Goal: Transaction & Acquisition: Purchase product/service

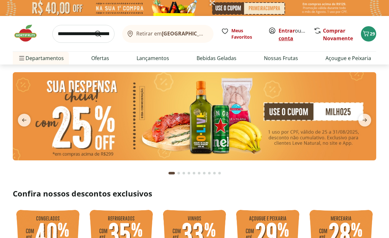
click at [288, 38] on link "Criar conta" at bounding box center [296, 34] width 35 height 15
click at [288, 30] on link "Entrar" at bounding box center [287, 30] width 16 height 7
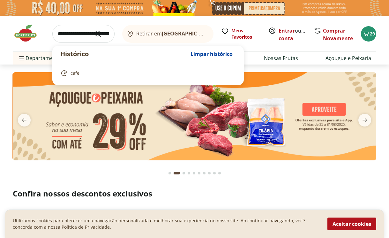
click at [78, 36] on input "search" at bounding box center [83, 34] width 62 height 18
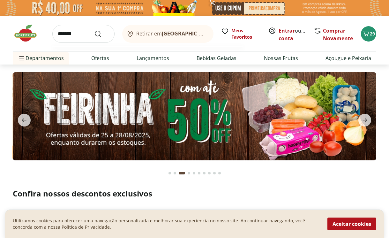
type input "*******"
click at [94, 30] on button "Submit Search" at bounding box center [101, 34] width 15 height 8
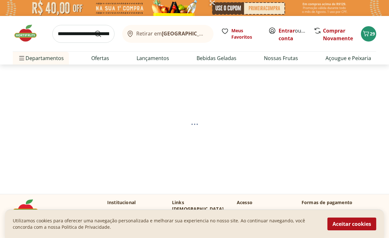
select select "**********"
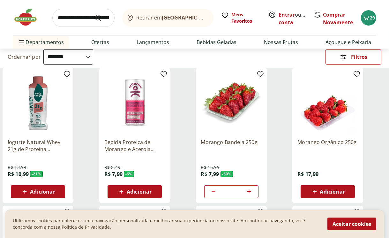
scroll to position [71, 0]
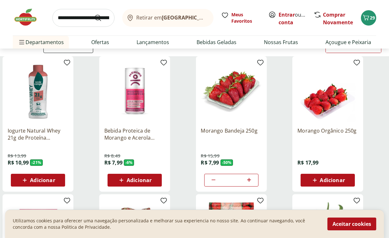
click at [250, 179] on icon at bounding box center [249, 180] width 8 height 8
type input "*"
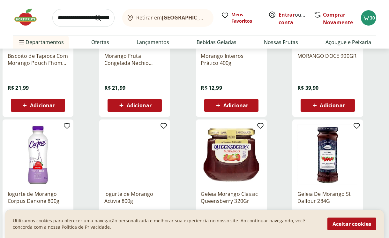
scroll to position [390, 0]
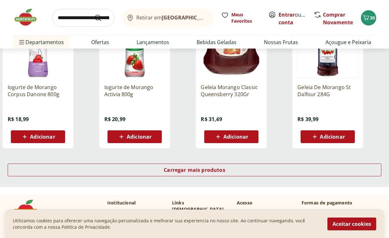
click at [34, 21] on img at bounding box center [29, 17] width 32 height 19
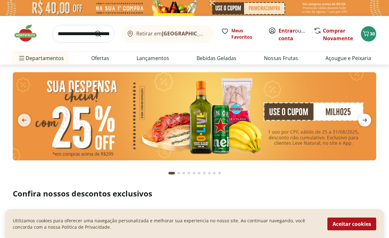
click at [369, 122] on icon "next" at bounding box center [365, 120] width 8 height 8
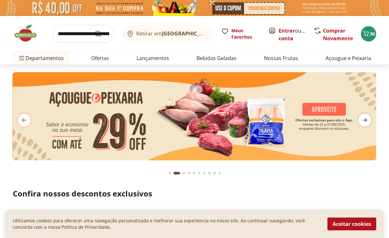
click at [369, 122] on icon "next" at bounding box center [365, 120] width 8 height 8
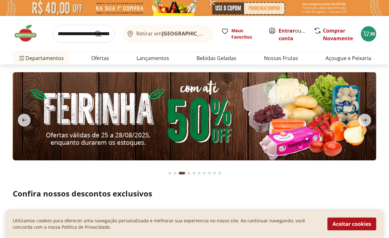
click at [226, 138] on img at bounding box center [195, 116] width 364 height 88
select select "**********"
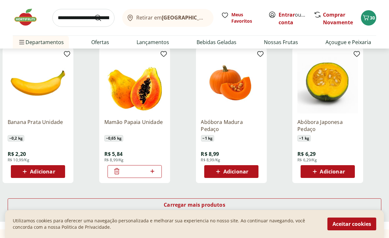
scroll to position [426, 0]
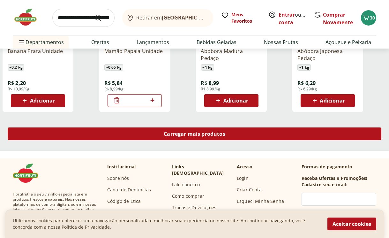
click at [215, 137] on div "Carregar mais produtos" at bounding box center [195, 133] width 374 height 13
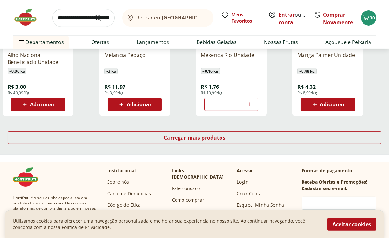
scroll to position [852, 0]
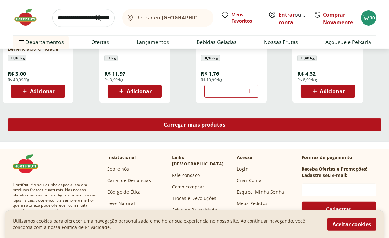
click at [221, 124] on span "Carregar mais produtos" at bounding box center [195, 124] width 62 height 5
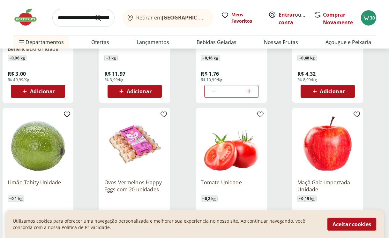
click at [20, 19] on img at bounding box center [29, 17] width 32 height 19
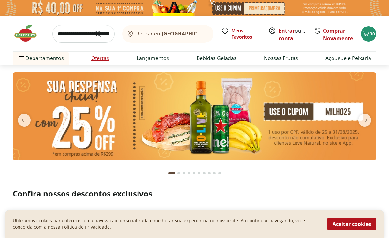
click at [94, 58] on link "Ofertas" at bounding box center [100, 58] width 18 height 8
select select "**********"
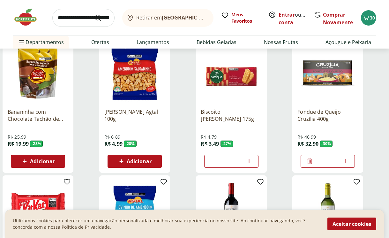
scroll to position [249, 0]
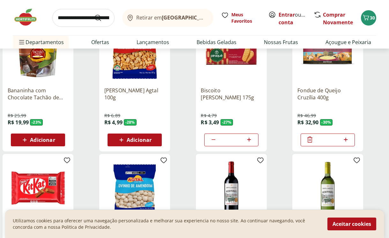
click at [249, 140] on icon at bounding box center [250, 140] width 4 height 4
type input "*"
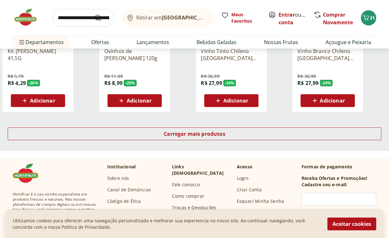
scroll to position [461, 0]
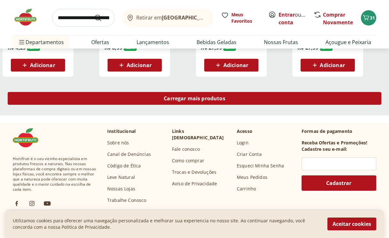
click at [229, 99] on div "Carregar mais produtos" at bounding box center [195, 98] width 374 height 13
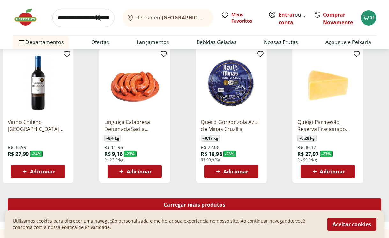
scroll to position [781, 0]
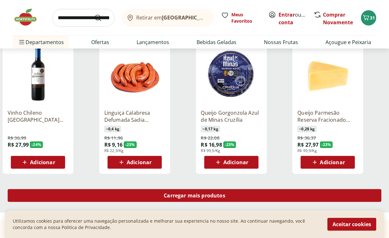
click at [203, 194] on span "Carregar mais produtos" at bounding box center [195, 195] width 62 height 5
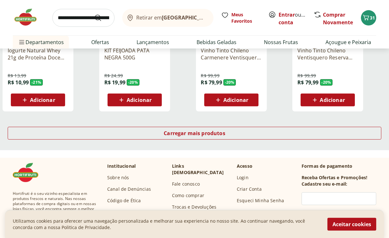
scroll to position [1278, 0]
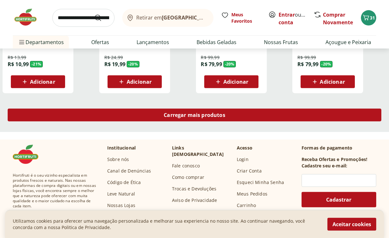
click at [209, 118] on span "Carregar mais produtos" at bounding box center [195, 114] width 62 height 5
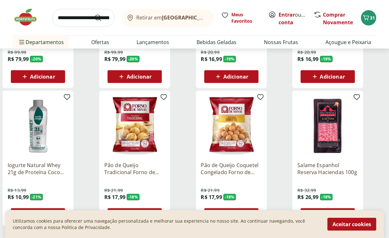
scroll to position [1668, 0]
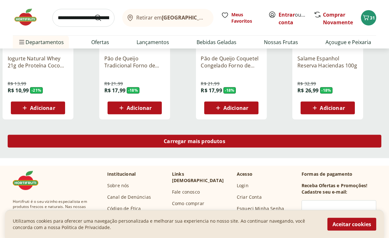
click at [207, 139] on span "Carregar mais produtos" at bounding box center [195, 141] width 62 height 5
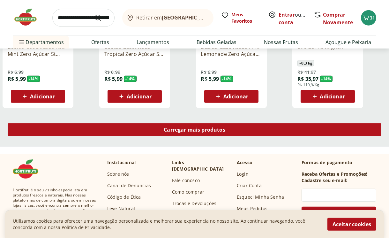
scroll to position [2130, 0]
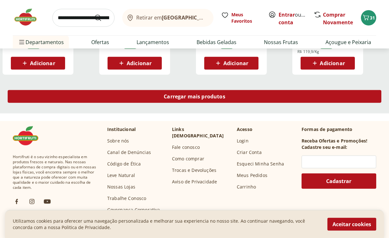
click at [204, 92] on div "Carregar mais produtos" at bounding box center [195, 96] width 374 height 13
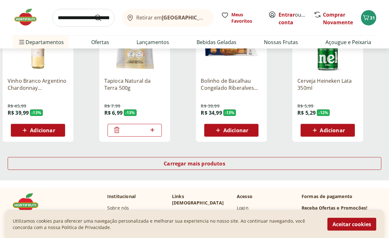
scroll to position [2485, 0]
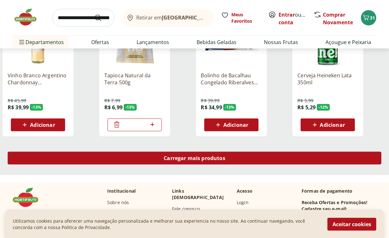
click at [206, 161] on span "Carregar mais produtos" at bounding box center [195, 158] width 62 height 5
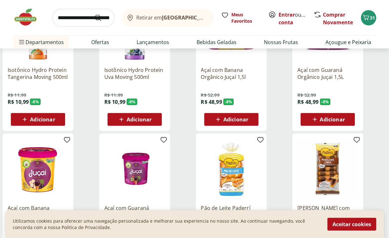
scroll to position [2911, 0]
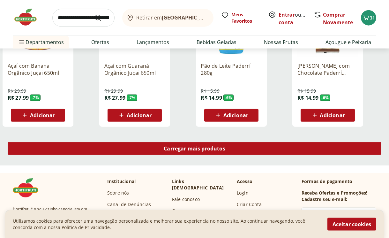
click at [206, 150] on span "Carregar mais produtos" at bounding box center [195, 148] width 62 height 5
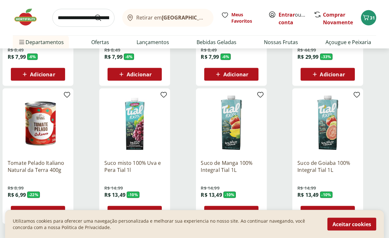
scroll to position [3337, 0]
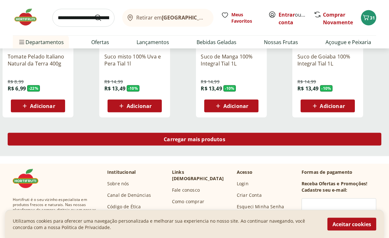
click at [207, 142] on span "Carregar mais produtos" at bounding box center [195, 139] width 62 height 5
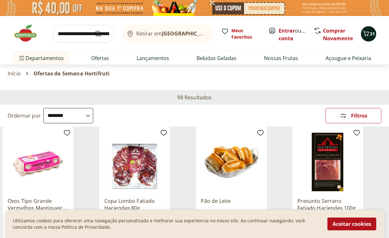
click at [368, 34] on icon "Carrinho" at bounding box center [367, 33] width 6 height 5
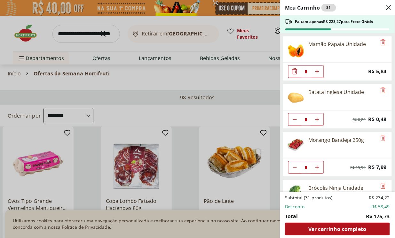
drag, startPoint x: 198, startPoint y: 21, endPoint x: 165, endPoint y: 16, distance: 33.3
click at [198, 21] on div "Meu Carrinho 31 Faltam apenas R$ 223,27 para Frete Grátis Mamão Papaia Unidade …" at bounding box center [197, 119] width 395 height 238
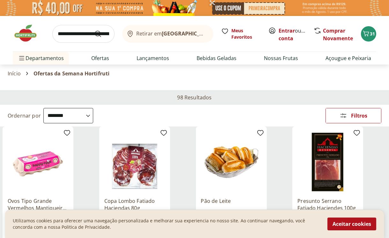
click at [26, 34] on img at bounding box center [29, 33] width 32 height 19
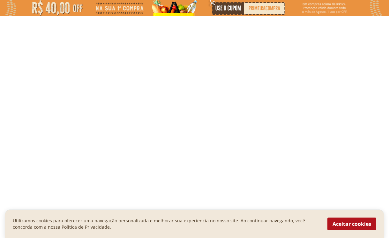
type input "*"
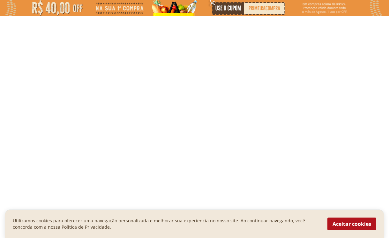
type input "*"
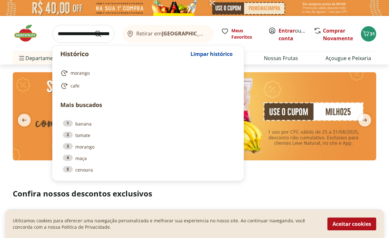
click at [68, 33] on input "search" at bounding box center [83, 34] width 62 height 18
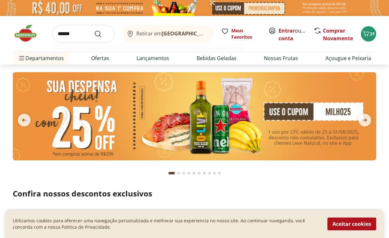
type input "******"
click at [94, 30] on button "Submit Search" at bounding box center [101, 34] width 15 height 8
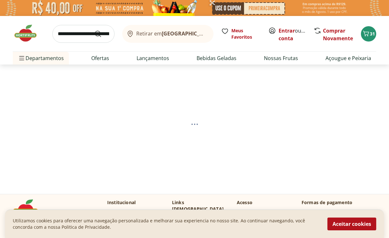
select select "**********"
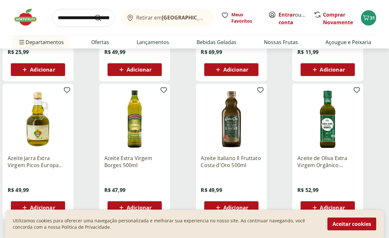
scroll to position [390, 0]
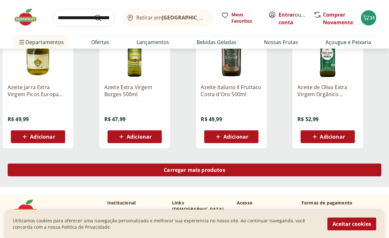
click at [203, 170] on span "Carregar mais produtos" at bounding box center [195, 169] width 62 height 5
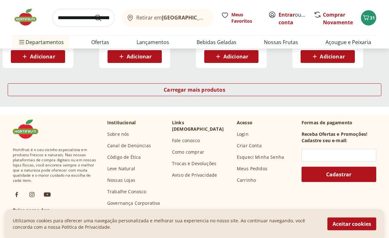
scroll to position [781, 0]
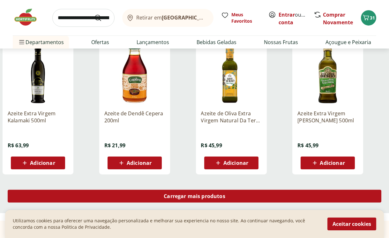
click at [208, 198] on span "Carregar mais produtos" at bounding box center [195, 196] width 62 height 5
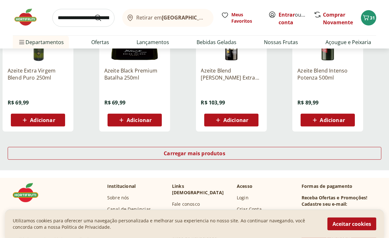
scroll to position [1242, 0]
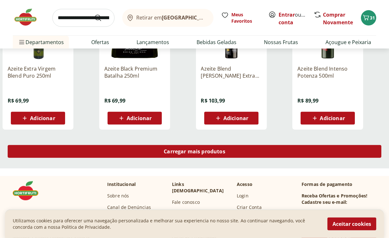
click at [215, 152] on span "Carregar mais produtos" at bounding box center [195, 151] width 62 height 5
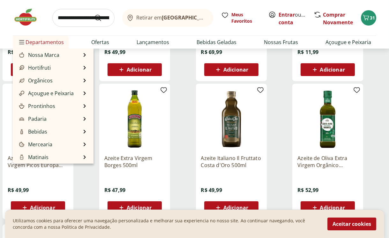
scroll to position [284, 0]
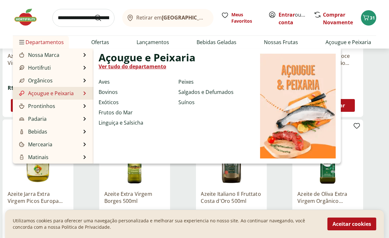
click at [36, 92] on link "Açougue e Peixaria" at bounding box center [46, 93] width 56 height 8
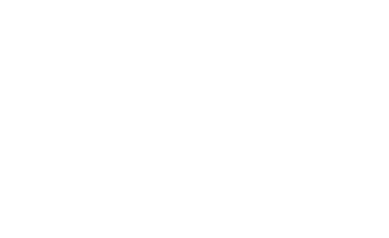
select select "**********"
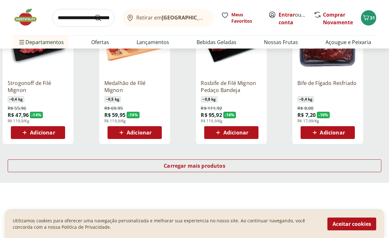
scroll to position [426, 0]
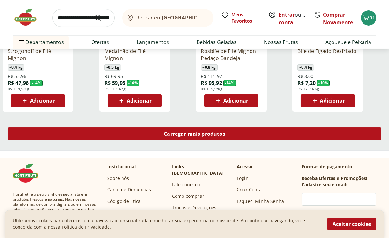
click at [181, 131] on span "Carregar mais produtos" at bounding box center [195, 133] width 62 height 5
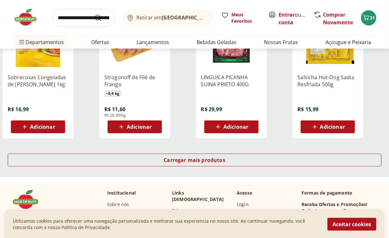
scroll to position [887, 0]
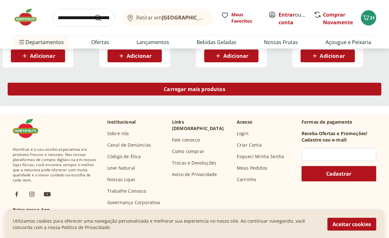
click at [195, 92] on div "Carregar mais produtos" at bounding box center [195, 89] width 374 height 13
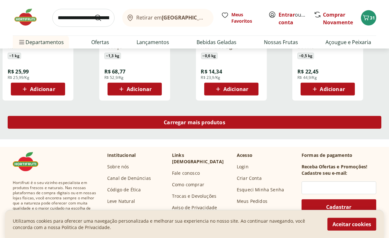
scroll to position [1278, 0]
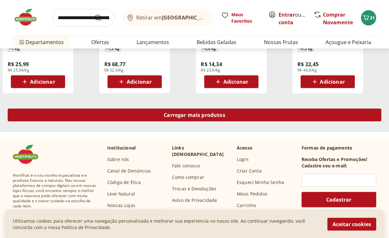
click at [194, 115] on span "Carregar mais produtos" at bounding box center [195, 114] width 62 height 5
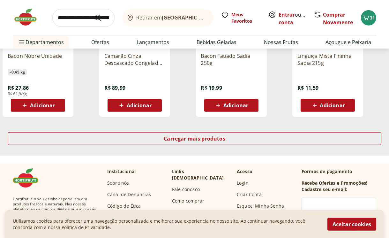
scroll to position [1704, 0]
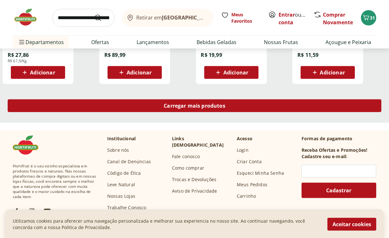
click at [195, 107] on span "Carregar mais produtos" at bounding box center [195, 105] width 62 height 5
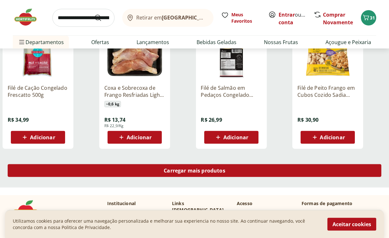
scroll to position [2059, 0]
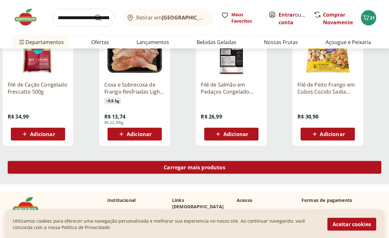
click at [196, 169] on span "Carregar mais produtos" at bounding box center [195, 167] width 62 height 5
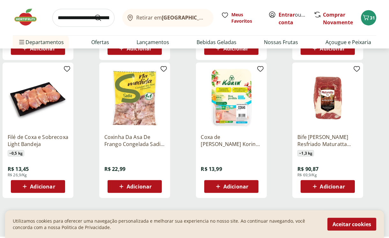
scroll to position [2449, 0]
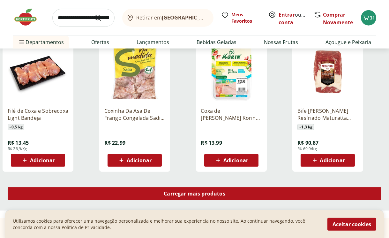
click at [192, 193] on span "Carregar mais produtos" at bounding box center [195, 193] width 62 height 5
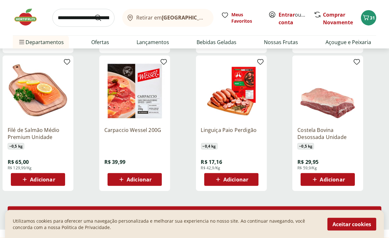
scroll to position [2875, 0]
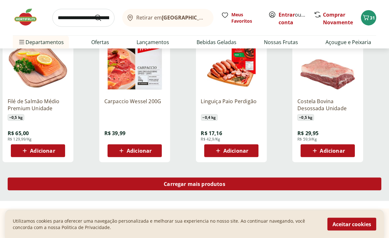
click at [190, 186] on span "Carregar mais produtos" at bounding box center [195, 183] width 62 height 5
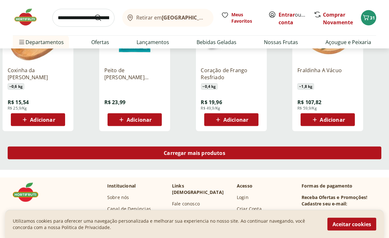
scroll to position [3337, 0]
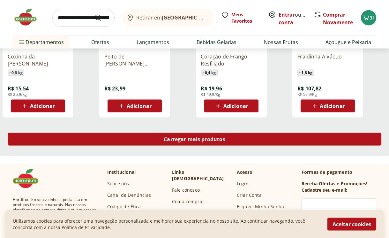
click at [201, 142] on span "Carregar mais produtos" at bounding box center [195, 139] width 62 height 5
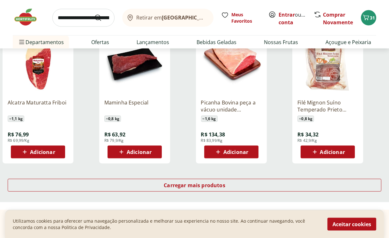
scroll to position [3763, 0]
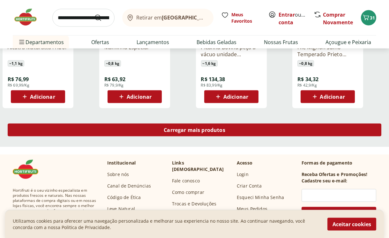
click at [198, 132] on span "Carregar mais produtos" at bounding box center [195, 129] width 62 height 5
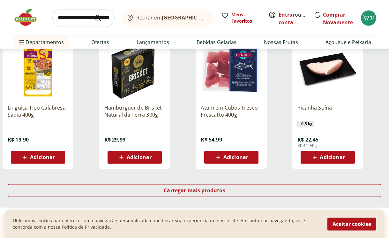
scroll to position [4153, 0]
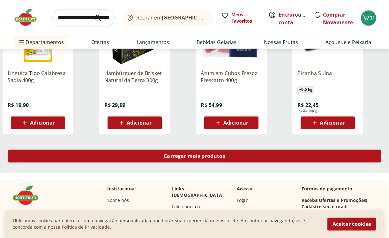
click at [205, 153] on span "Carregar mais produtos" at bounding box center [195, 155] width 62 height 5
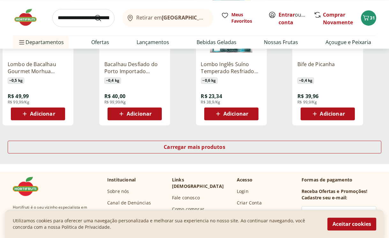
scroll to position [4579, 0]
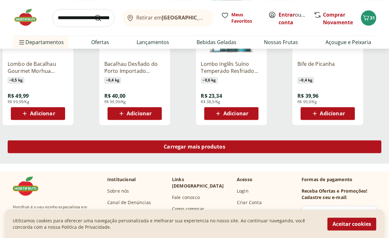
click at [214, 149] on span "Carregar mais produtos" at bounding box center [195, 146] width 62 height 5
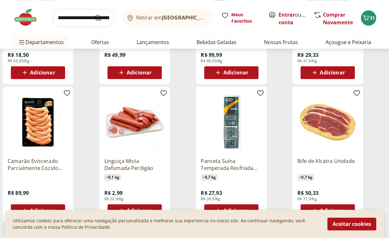
scroll to position [5005, 0]
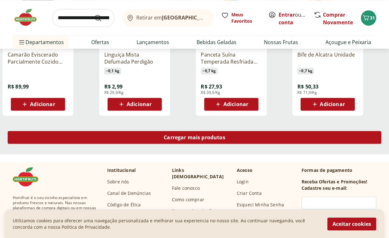
click at [217, 139] on span "Carregar mais produtos" at bounding box center [195, 137] width 62 height 5
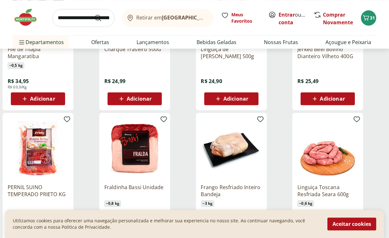
scroll to position [5360, 0]
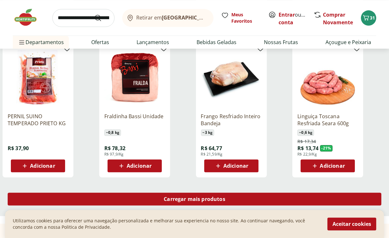
click at [215, 199] on span "Carregar mais produtos" at bounding box center [195, 198] width 62 height 5
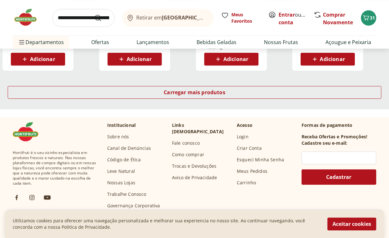
scroll to position [5893, 0]
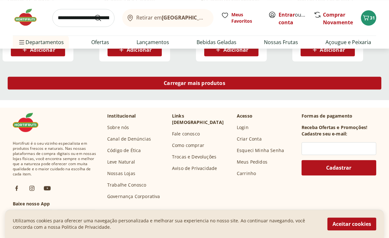
click at [244, 87] on div "Carregar mais produtos" at bounding box center [195, 83] width 374 height 13
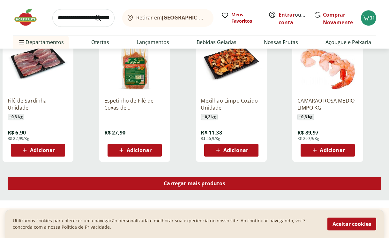
scroll to position [6212, 0]
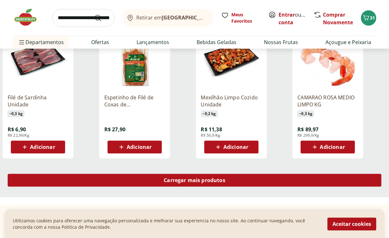
click at [218, 181] on span "Carregar mais produtos" at bounding box center [195, 180] width 62 height 5
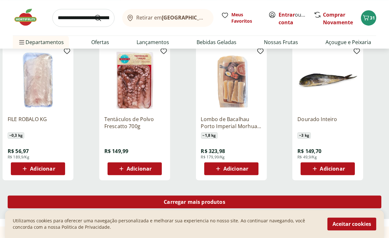
scroll to position [6638, 0]
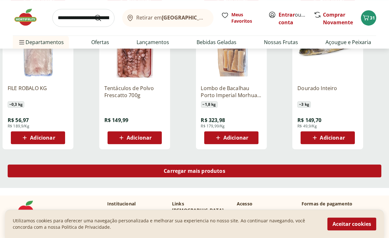
click at [219, 168] on span "Carregar mais produtos" at bounding box center [195, 170] width 62 height 5
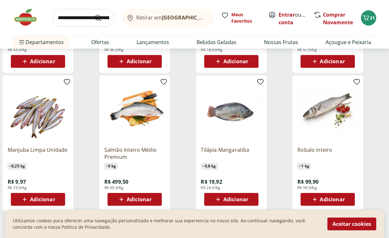
scroll to position [7064, 0]
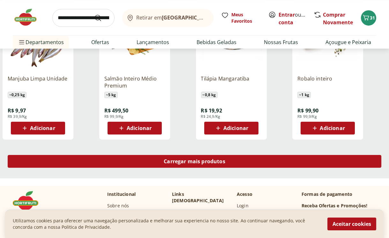
click at [219, 165] on div "Carregar mais produtos" at bounding box center [195, 161] width 374 height 13
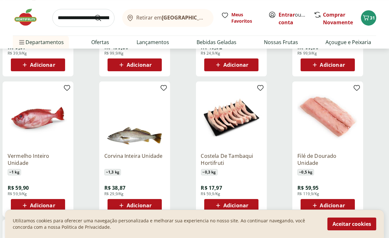
scroll to position [7135, 0]
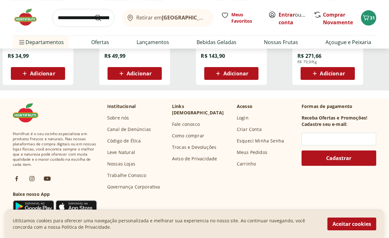
scroll to position [7419, 0]
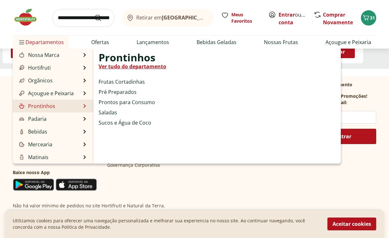
click at [50, 106] on link "Prontinhos" at bounding box center [36, 106] width 37 height 8
select select "**********"
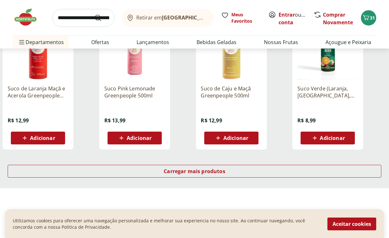
scroll to position [390, 0]
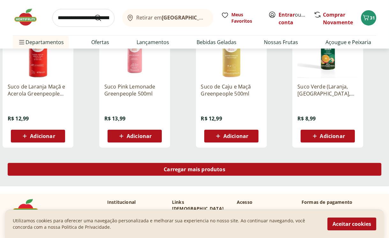
click at [200, 168] on span "Carregar mais produtos" at bounding box center [195, 169] width 62 height 5
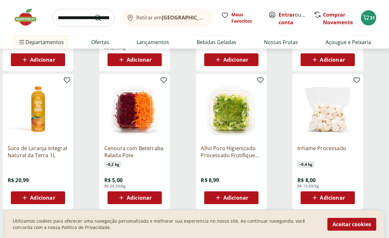
scroll to position [852, 0]
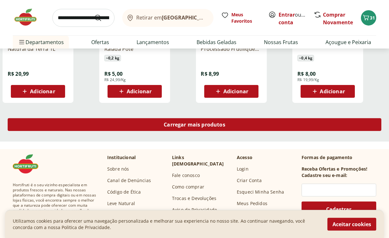
click at [201, 126] on span "Carregar mais produtos" at bounding box center [195, 124] width 62 height 5
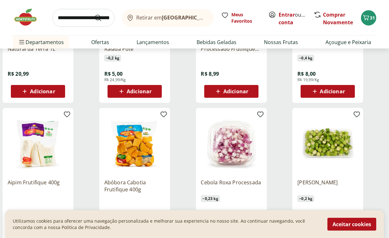
scroll to position [781, 0]
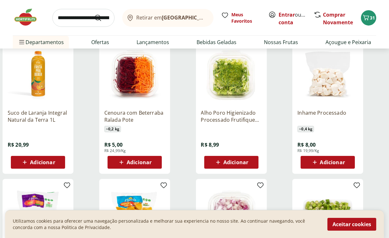
click at [318, 165] on icon at bounding box center [315, 162] width 8 height 8
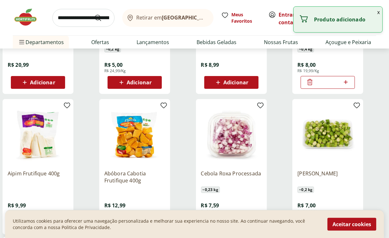
scroll to position [887, 0]
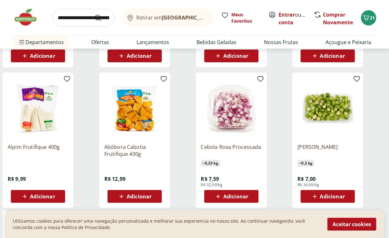
click at [327, 197] on span "Adicionar" at bounding box center [332, 196] width 25 height 5
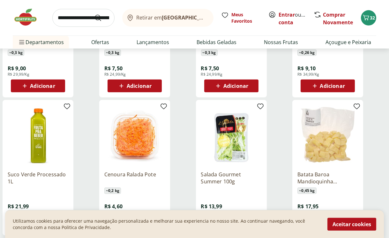
scroll to position [1242, 0]
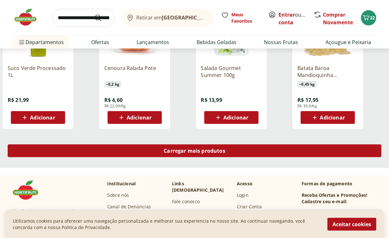
click at [237, 153] on div "Carregar mais produtos" at bounding box center [195, 150] width 374 height 13
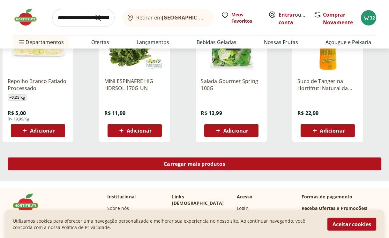
scroll to position [1704, 0]
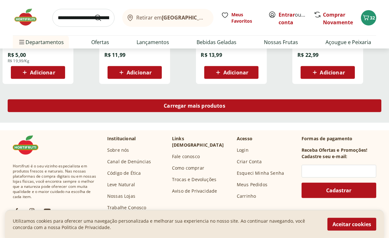
click at [237, 107] on div "Carregar mais produtos" at bounding box center [195, 105] width 374 height 13
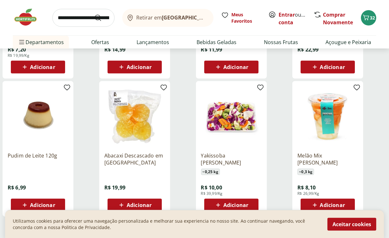
scroll to position [2059, 0]
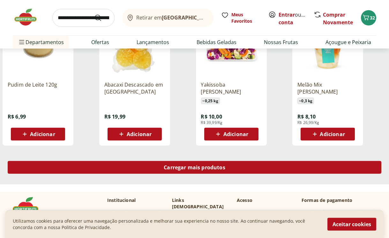
click at [216, 165] on span "Carregar mais produtos" at bounding box center [195, 167] width 62 height 5
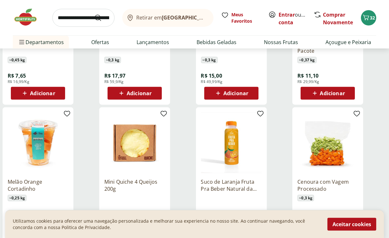
scroll to position [2449, 0]
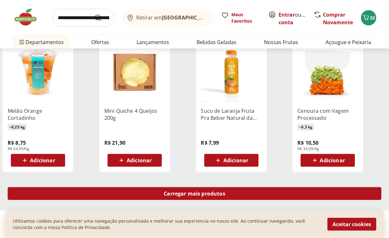
click at [206, 198] on div "Carregar mais produtos" at bounding box center [195, 193] width 374 height 13
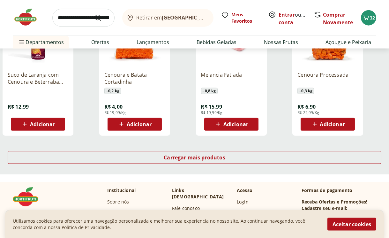
scroll to position [2946, 0]
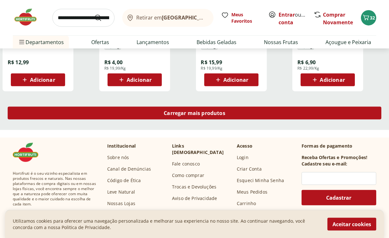
click at [220, 114] on span "Carregar mais produtos" at bounding box center [195, 113] width 62 height 5
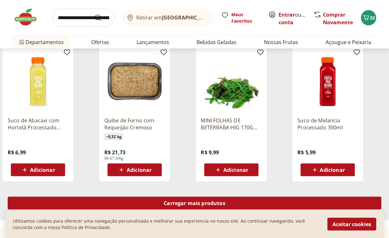
scroll to position [3301, 0]
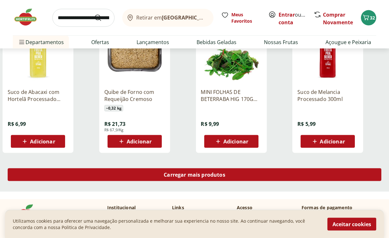
click at [207, 173] on span "Carregar mais produtos" at bounding box center [195, 174] width 62 height 5
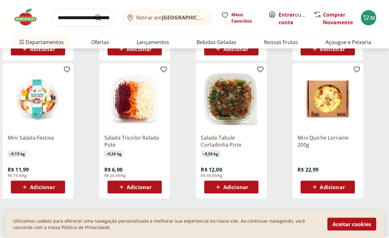
scroll to position [3727, 0]
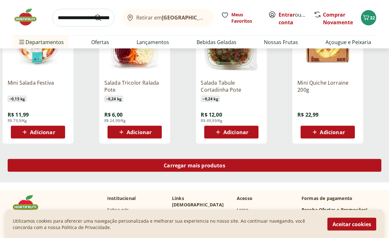
click at [205, 168] on span "Carregar mais produtos" at bounding box center [195, 165] width 62 height 5
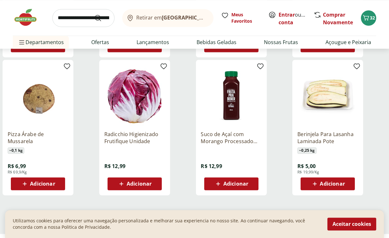
scroll to position [4118, 0]
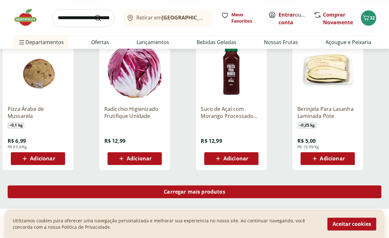
click at [202, 189] on span "Carregar mais produtos" at bounding box center [195, 191] width 62 height 5
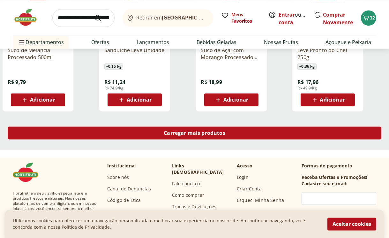
scroll to position [4615, 0]
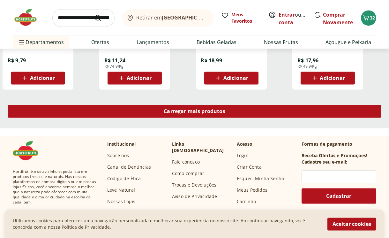
click at [210, 111] on span "Carregar mais produtos" at bounding box center [195, 111] width 62 height 5
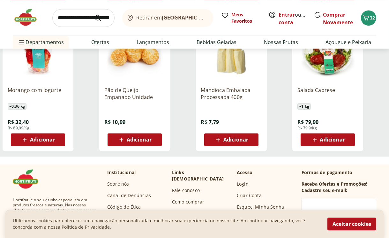
scroll to position [4934, 0]
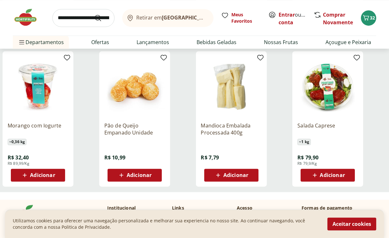
click at [231, 176] on span "Adicionar" at bounding box center [236, 175] width 25 height 5
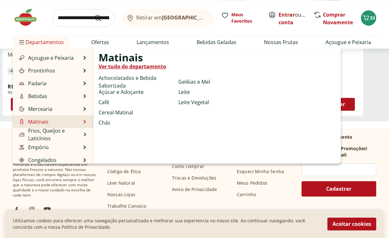
scroll to position [64, 0]
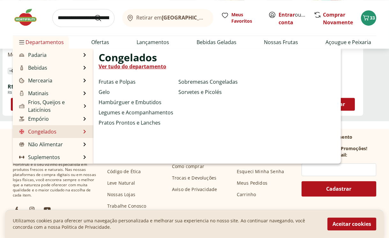
click at [39, 130] on link "Congelados" at bounding box center [37, 132] width 39 height 8
select select "**********"
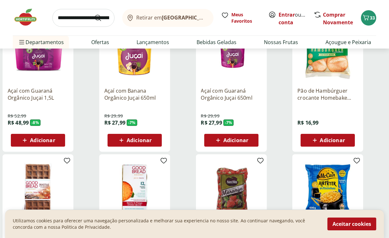
scroll to position [355, 0]
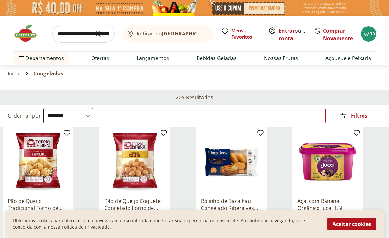
select select "**********"
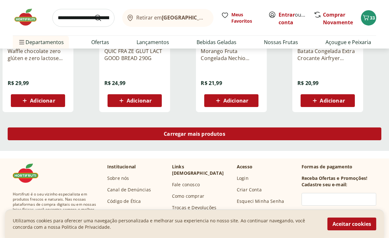
click at [186, 133] on span "Carregar mais produtos" at bounding box center [195, 133] width 62 height 5
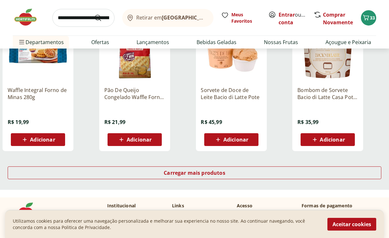
scroll to position [816, 0]
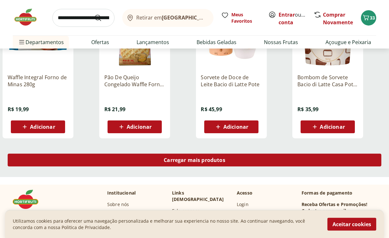
click at [193, 158] on span "Carregar mais produtos" at bounding box center [195, 160] width 62 height 5
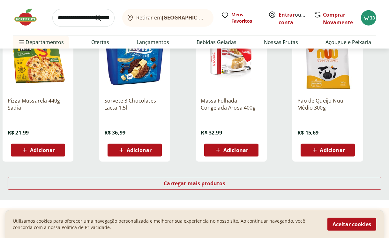
scroll to position [1242, 0]
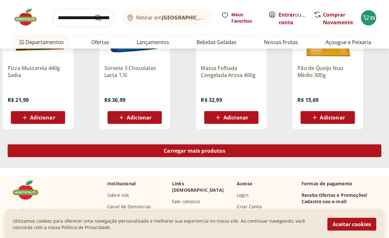
click at [157, 148] on div "Carregar mais produtos" at bounding box center [195, 150] width 374 height 13
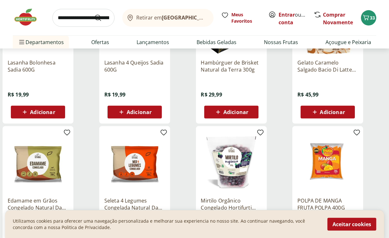
scroll to position [1668, 0]
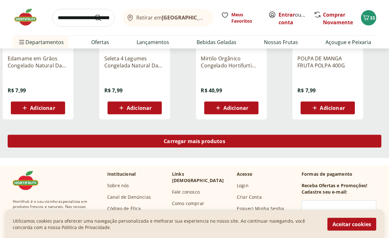
click at [157, 141] on div "Carregar mais produtos" at bounding box center [195, 141] width 374 height 13
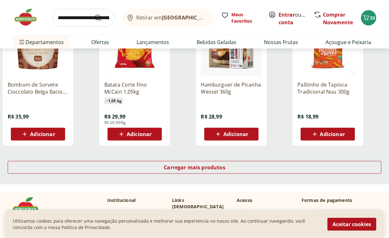
scroll to position [2130, 0]
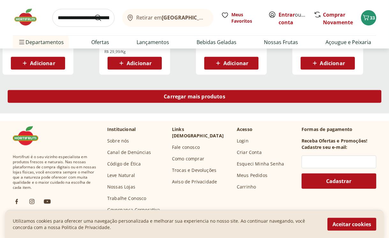
click at [190, 101] on div "Carregar mais produtos" at bounding box center [195, 96] width 374 height 13
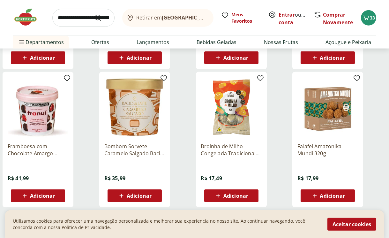
scroll to position [2520, 0]
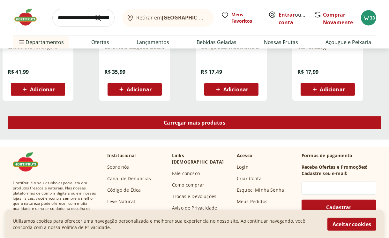
click at [190, 122] on span "Carregar mais produtos" at bounding box center [195, 122] width 62 height 5
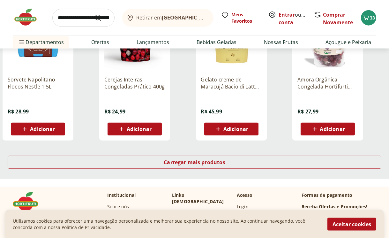
scroll to position [2911, 0]
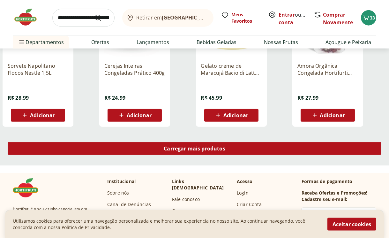
click at [193, 147] on span "Carregar mais produtos" at bounding box center [195, 148] width 62 height 5
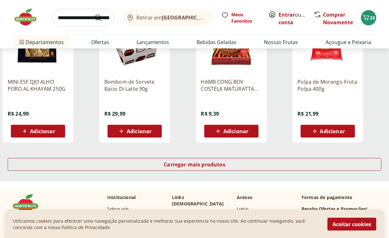
scroll to position [3372, 0]
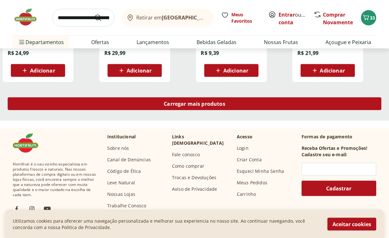
click at [198, 104] on span "Carregar mais produtos" at bounding box center [195, 103] width 62 height 5
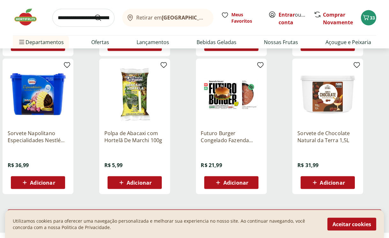
scroll to position [3692, 0]
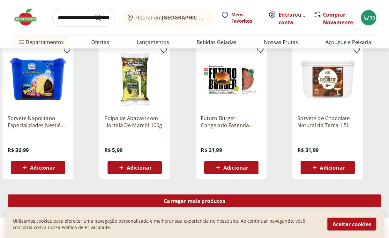
click at [195, 198] on span "Carregar mais produtos" at bounding box center [195, 200] width 62 height 5
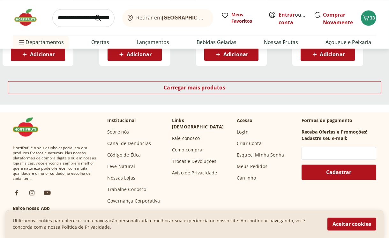
scroll to position [4224, 0]
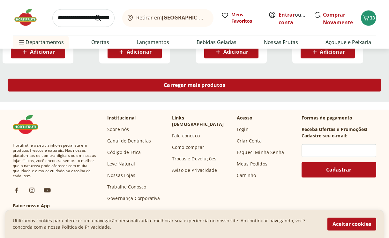
click at [206, 87] on span "Carregar mais produtos" at bounding box center [195, 84] width 62 height 5
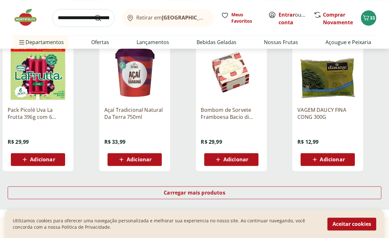
scroll to position [4579, 0]
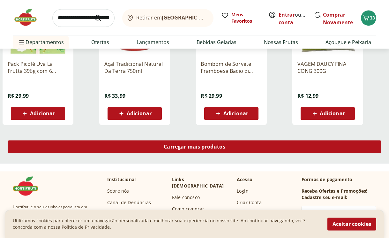
click at [207, 150] on div "Carregar mais produtos" at bounding box center [195, 146] width 374 height 13
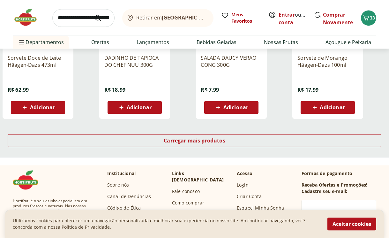
scroll to position [5005, 0]
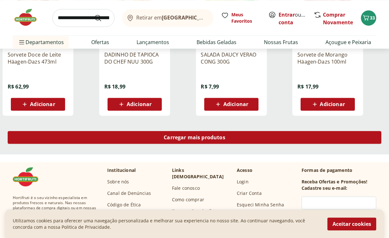
click at [178, 135] on span "Carregar mais produtos" at bounding box center [195, 137] width 62 height 5
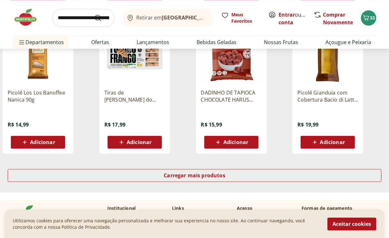
scroll to position [5396, 0]
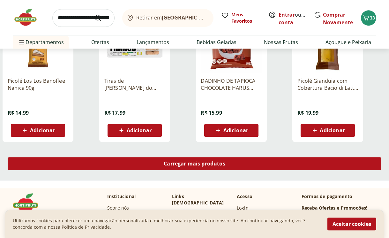
click at [179, 164] on span "Carregar mais produtos" at bounding box center [195, 163] width 62 height 5
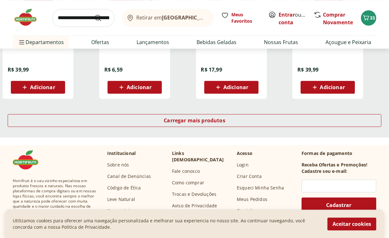
scroll to position [5893, 0]
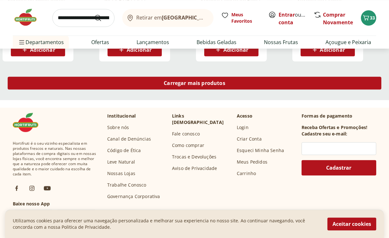
click at [196, 85] on span "Carregar mais produtos" at bounding box center [195, 83] width 62 height 5
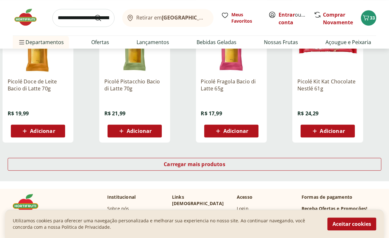
scroll to position [6248, 0]
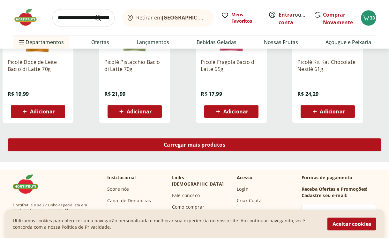
click at [207, 142] on span "Carregar mais produtos" at bounding box center [195, 144] width 62 height 5
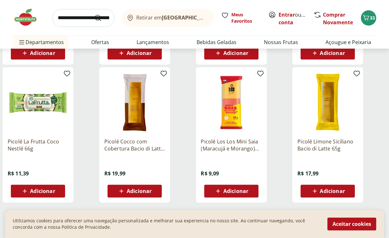
scroll to position [6603, 0]
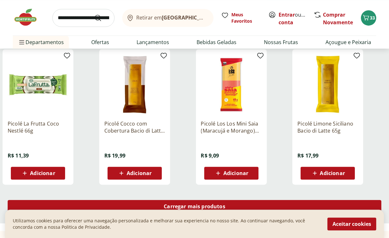
click at [205, 204] on span "Carregar mais produtos" at bounding box center [195, 206] width 62 height 5
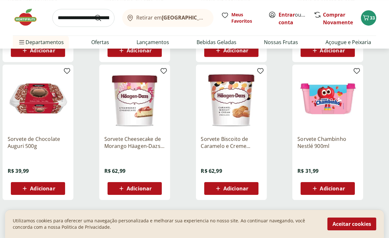
scroll to position [7064, 0]
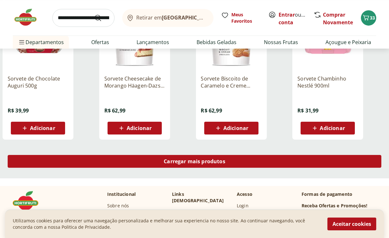
click at [191, 164] on span "Carregar mais produtos" at bounding box center [195, 161] width 62 height 5
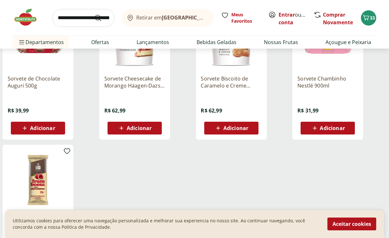
scroll to position [7135, 0]
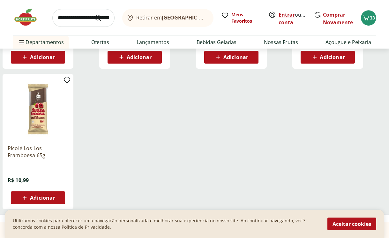
click at [287, 15] on link "Entrar" at bounding box center [287, 14] width 16 height 7
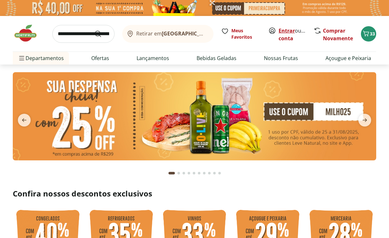
click at [288, 29] on link "Entrar" at bounding box center [287, 30] width 16 height 7
click at [365, 37] on icon "Carrinho" at bounding box center [367, 34] width 8 height 8
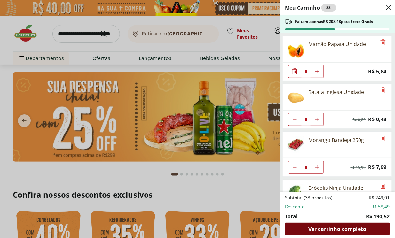
click at [341, 235] on div "Ver carrinho completo" at bounding box center [337, 229] width 105 height 13
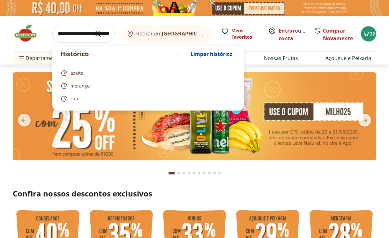
click at [81, 31] on input "search" at bounding box center [83, 34] width 62 height 18
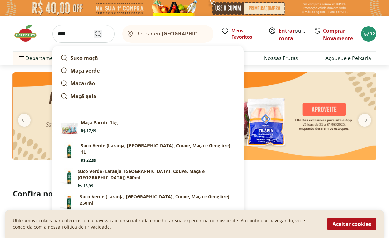
type input "****"
click at [100, 34] on icon "Submit Search" at bounding box center [98, 34] width 8 height 8
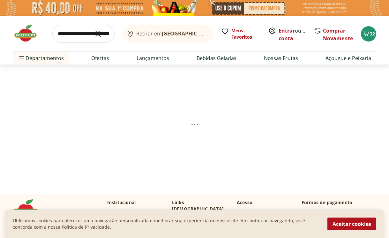
select select "**********"
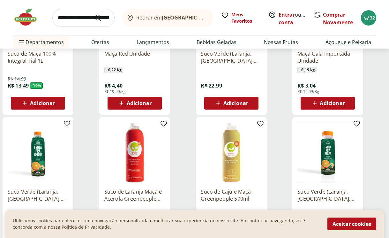
scroll to position [177, 0]
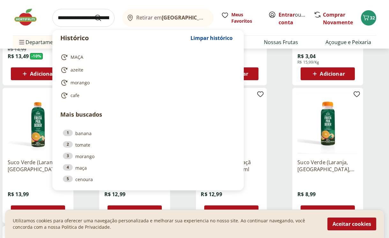
click at [74, 18] on input "search" at bounding box center [83, 18] width 62 height 18
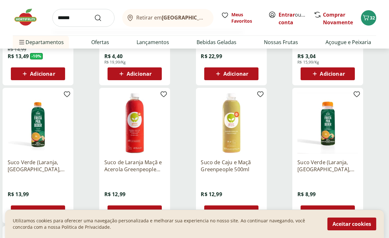
type input "******"
click at [94, 14] on button "Submit Search" at bounding box center [101, 18] width 15 height 8
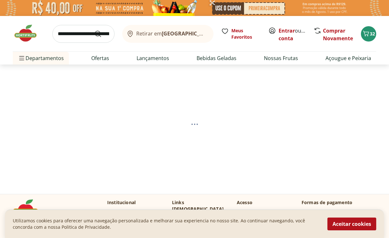
select select "**********"
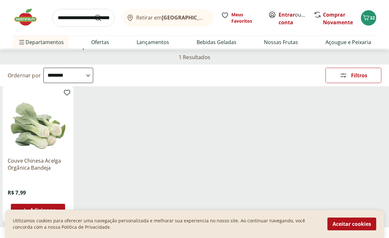
scroll to position [71, 0]
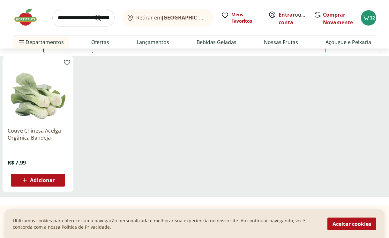
click at [42, 180] on span "Adicionar" at bounding box center [42, 180] width 25 height 5
click at [81, 19] on input "search" at bounding box center [83, 18] width 62 height 18
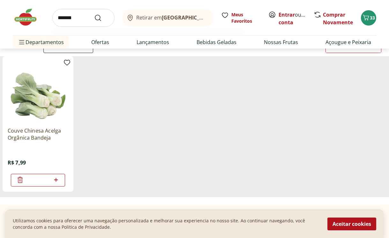
type input "*******"
click at [94, 14] on button "Submit Search" at bounding box center [101, 18] width 15 height 8
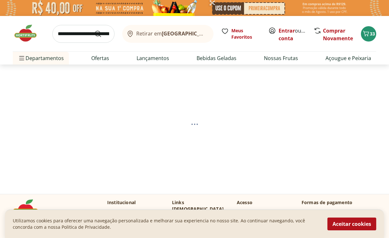
select select "**********"
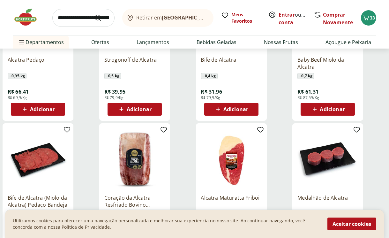
scroll to position [213, 0]
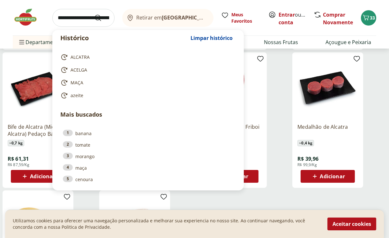
click at [76, 19] on input "search" at bounding box center [83, 18] width 62 height 18
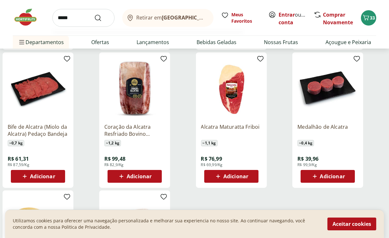
type input "******"
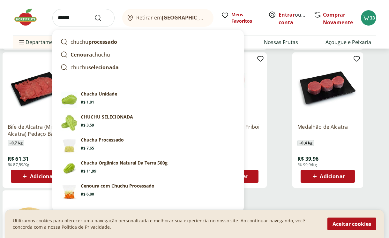
click button "Submit Search" at bounding box center [101, 18] width 15 height 8
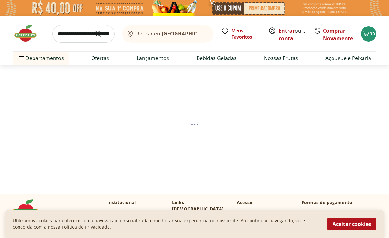
select select "**********"
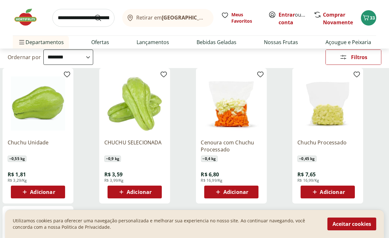
scroll to position [71, 0]
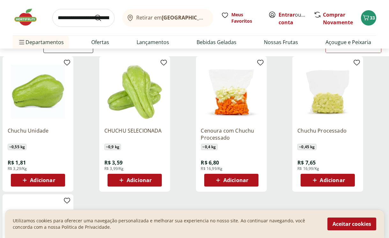
click at [45, 179] on span "Adicionar" at bounding box center [42, 180] width 25 height 5
click at [18, 180] on icon at bounding box center [20, 180] width 8 height 8
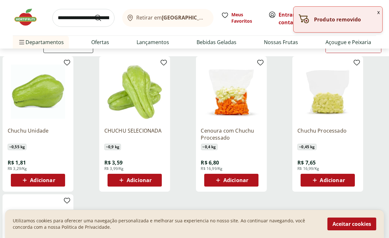
click at [131, 180] on span "Adicionar" at bounding box center [139, 180] width 25 height 5
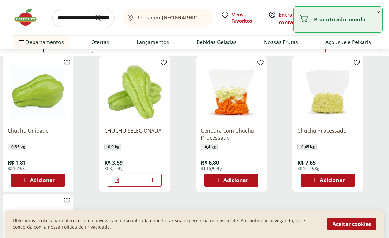
click at [153, 179] on icon at bounding box center [153, 180] width 4 height 4
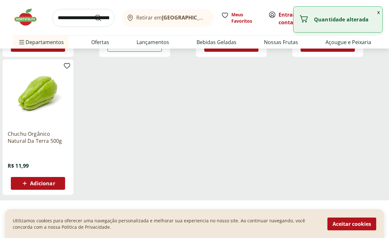
type input "*"
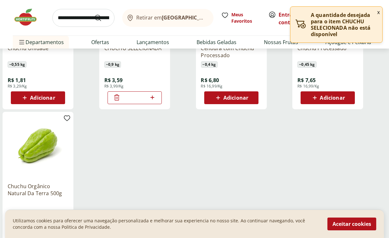
scroll to position [142, 0]
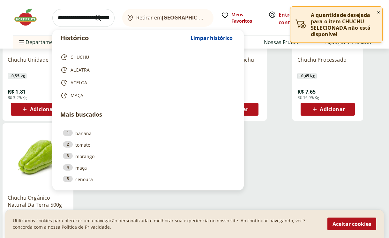
click at [75, 16] on input "search" at bounding box center [83, 18] width 62 height 18
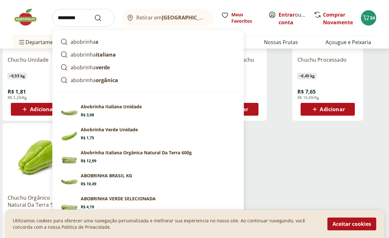
type input "*********"
click at [94, 14] on button "Submit Search" at bounding box center [101, 18] width 15 height 8
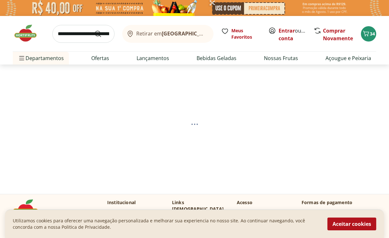
select select "**********"
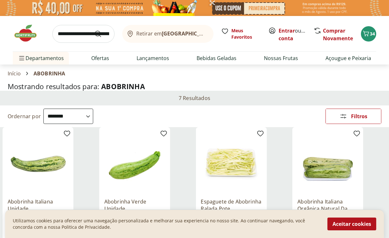
scroll to position [71, 0]
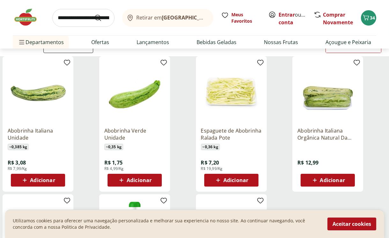
click at [50, 181] on span "Adicionar" at bounding box center [42, 180] width 25 height 5
click at [84, 20] on input "search" at bounding box center [83, 18] width 62 height 18
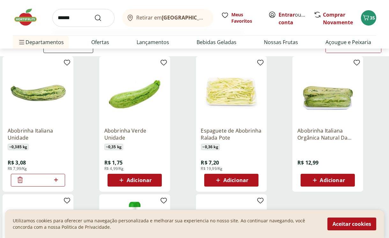
type input "******"
click at [94, 14] on button "Submit Search" at bounding box center [101, 18] width 15 height 8
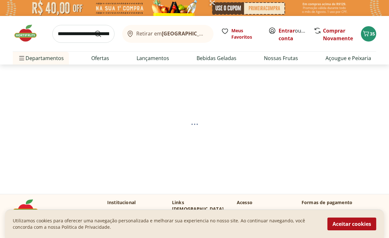
select select "**********"
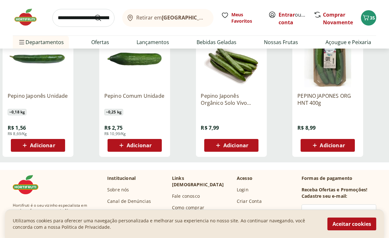
scroll to position [106, 0]
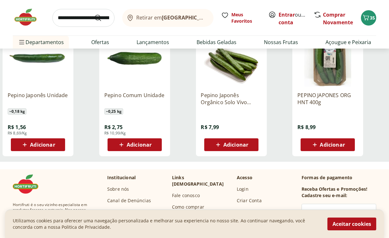
click at [36, 144] on span "Adicionar" at bounding box center [42, 144] width 25 height 5
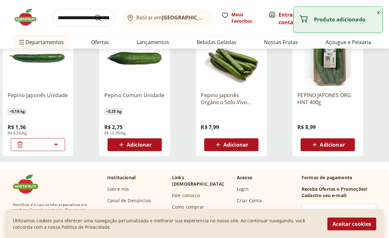
click at [57, 144] on icon at bounding box center [56, 145] width 8 height 8
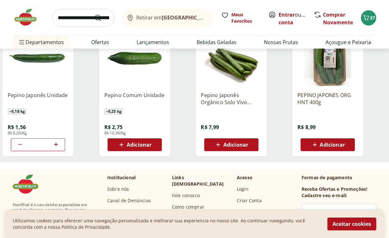
click at [57, 144] on icon at bounding box center [56, 145] width 8 height 8
type input "*"
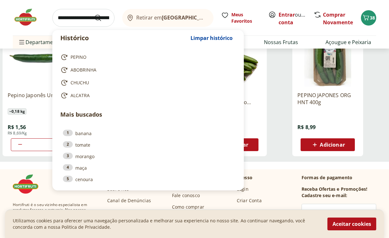
click at [77, 20] on input "search" at bounding box center [83, 18] width 62 height 18
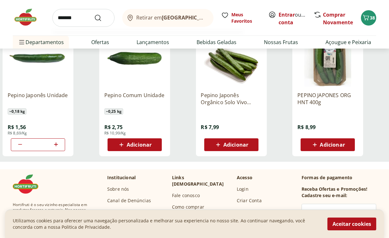
type input "*******"
click at [94, 14] on button "Submit Search" at bounding box center [101, 18] width 15 height 8
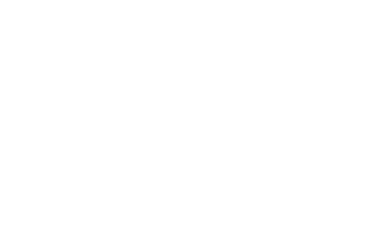
select select "**********"
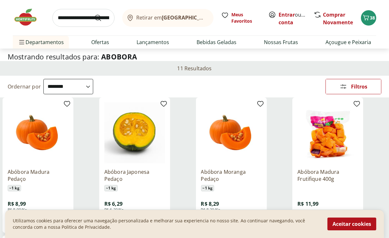
scroll to position [35, 0]
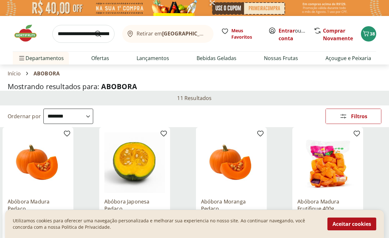
select select "**********"
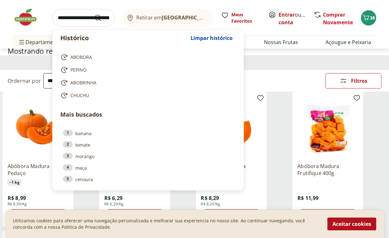
click at [71, 20] on input "search" at bounding box center [83, 18] width 62 height 18
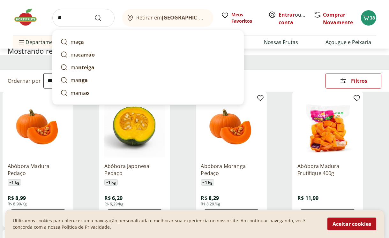
type input "*"
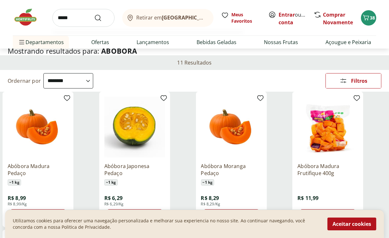
type input "*****"
click at [94, 14] on button "Submit Search" at bounding box center [101, 18] width 15 height 8
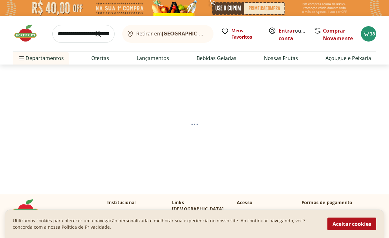
select select "**********"
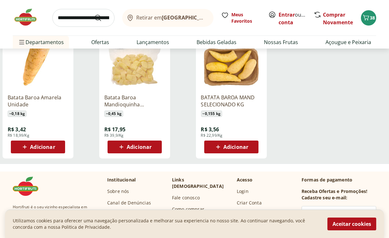
scroll to position [142, 0]
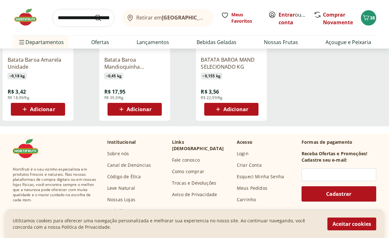
click at [54, 110] on span "Adicionar" at bounding box center [42, 109] width 25 height 5
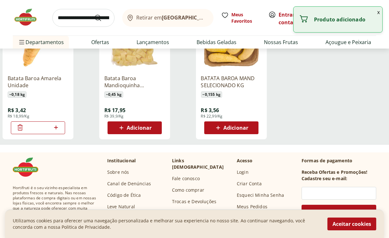
scroll to position [106, 0]
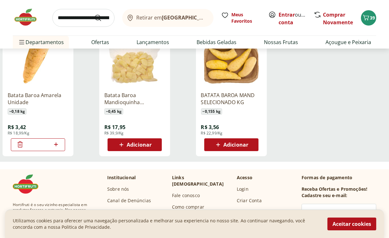
click at [58, 144] on icon at bounding box center [56, 145] width 8 height 8
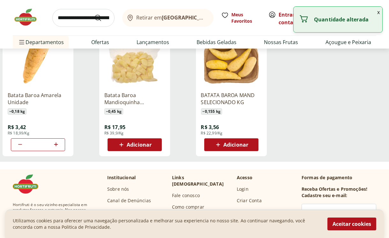
click at [58, 144] on icon at bounding box center [56, 145] width 8 height 8
type input "*"
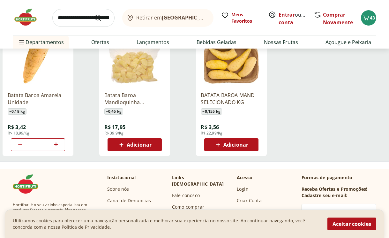
click at [73, 19] on input "search" at bounding box center [83, 18] width 62 height 18
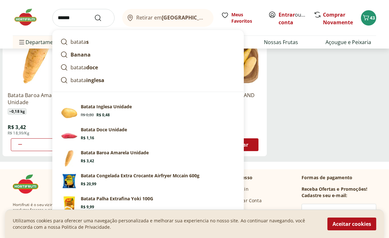
type input "******"
click at [94, 14] on button "Submit Search" at bounding box center [101, 18] width 15 height 8
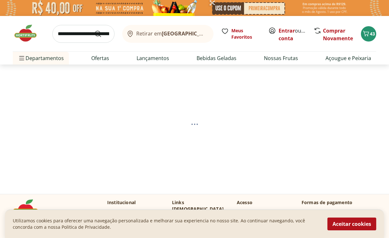
select select "**********"
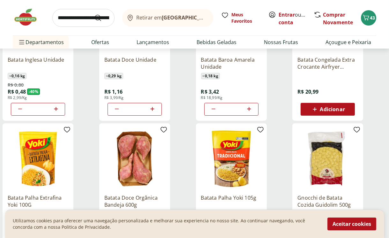
scroll to position [71, 0]
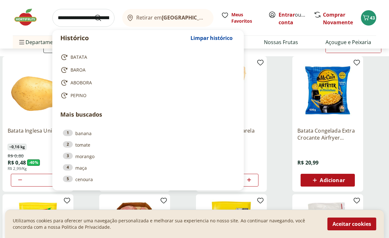
click at [60, 18] on input "search" at bounding box center [83, 18] width 62 height 18
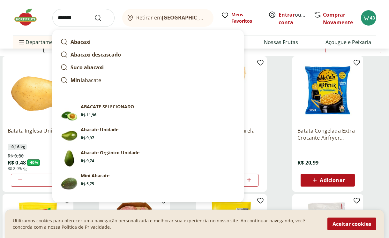
type input "*******"
click at [94, 14] on button "Submit Search" at bounding box center [101, 18] width 15 height 8
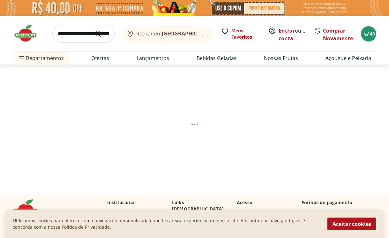
select select "**********"
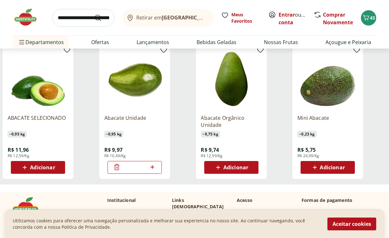
scroll to position [106, 0]
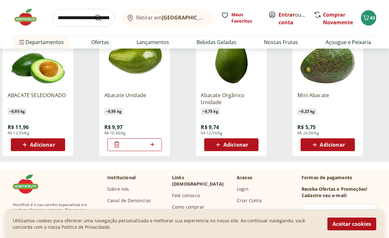
click at [115, 145] on icon at bounding box center [117, 145] width 8 height 8
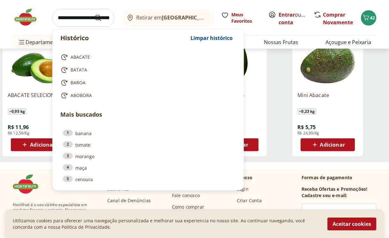
click at [71, 18] on input "search" at bounding box center [83, 18] width 62 height 18
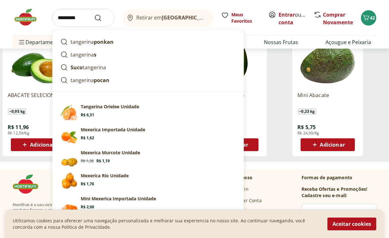
type input "*********"
click at [94, 14] on button "Submit Search" at bounding box center [101, 18] width 15 height 8
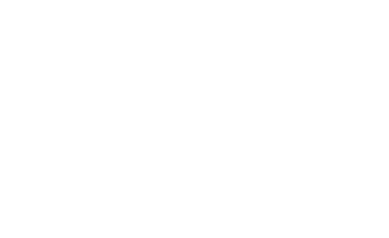
select select "**********"
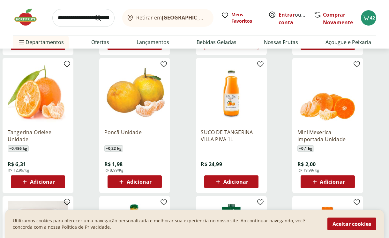
scroll to position [213, 0]
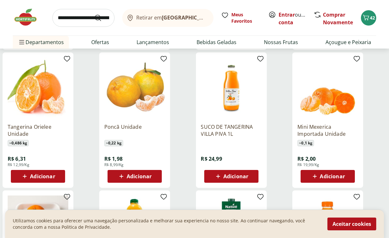
click at [136, 172] on div "Adicionar" at bounding box center [135, 177] width 44 height 12
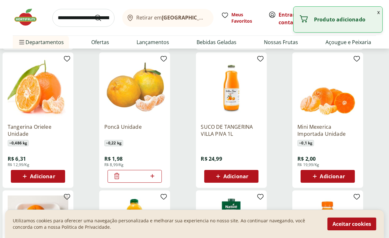
click at [155, 174] on icon at bounding box center [153, 176] width 8 height 8
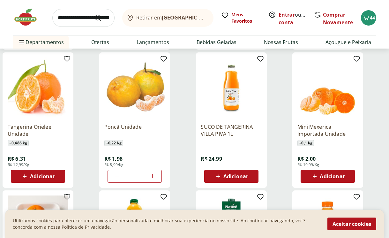
click at [115, 176] on icon at bounding box center [117, 176] width 8 height 8
type input "*"
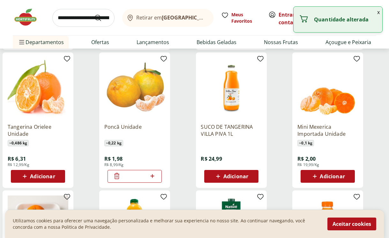
click at [115, 176] on icon at bounding box center [116, 176] width 5 height 6
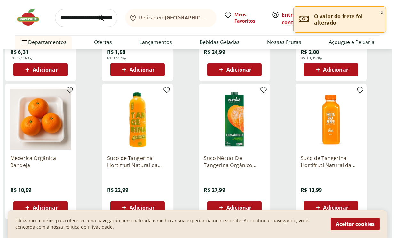
scroll to position [390, 0]
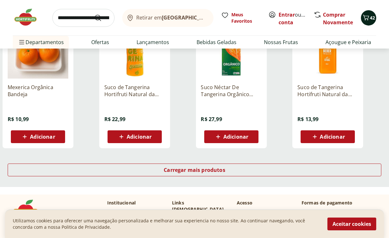
click at [372, 18] on span "42" at bounding box center [372, 18] width 5 height 6
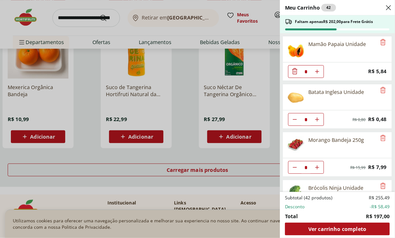
scroll to position [106, 0]
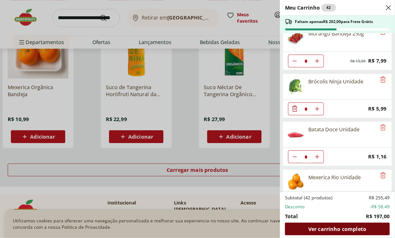
click at [324, 230] on span "Ver carrinho completo" at bounding box center [337, 229] width 58 height 5
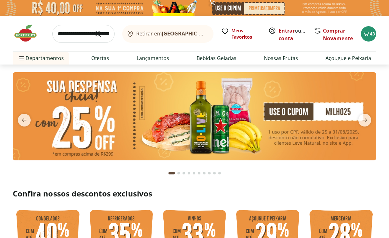
click at [312, 118] on img at bounding box center [195, 116] width 364 height 88
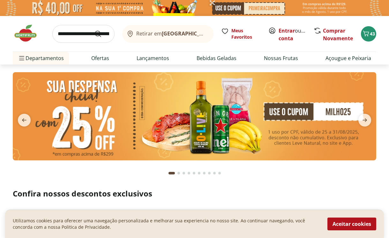
click at [205, 112] on img at bounding box center [195, 116] width 364 height 88
click at [152, 119] on img at bounding box center [195, 116] width 364 height 88
click at [92, 120] on img at bounding box center [195, 116] width 364 height 88
click at [145, 117] on img at bounding box center [195, 116] width 364 height 88
click at [69, 36] on input "search" at bounding box center [83, 34] width 62 height 18
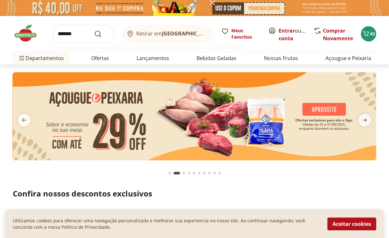
type input "*******"
click at [94, 30] on button "Submit Search" at bounding box center [101, 34] width 15 height 8
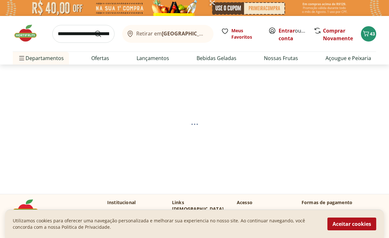
select select "**********"
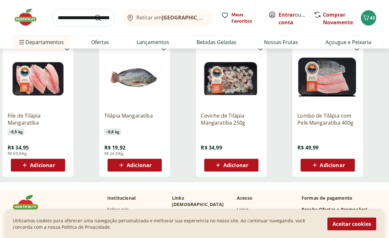
scroll to position [284, 0]
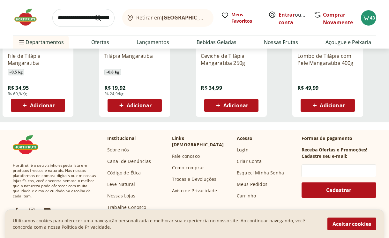
click at [40, 107] on span "Adicionar" at bounding box center [42, 105] width 25 height 5
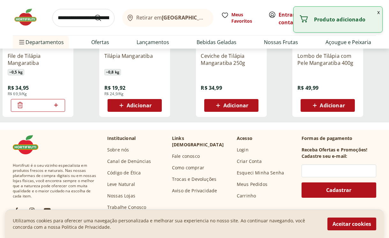
click at [57, 105] on icon at bounding box center [56, 105] width 8 height 8
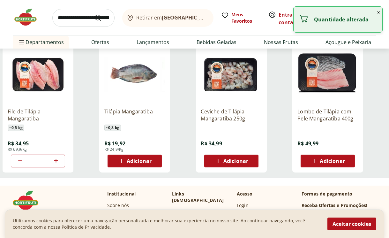
scroll to position [213, 0]
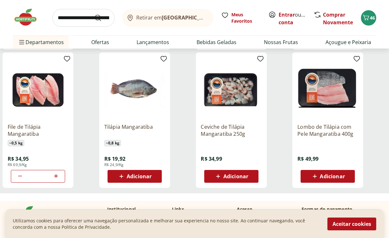
click at [56, 175] on icon at bounding box center [56, 176] width 4 height 4
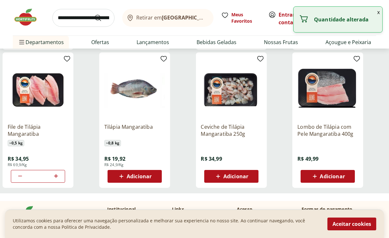
type input "*"
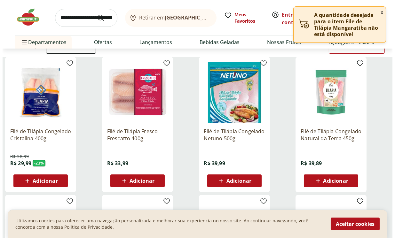
scroll to position [0, 0]
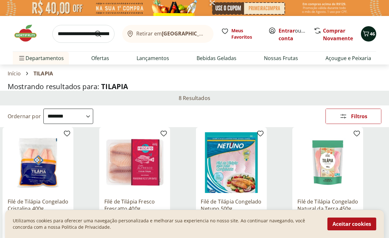
click at [370, 31] on icon "Carrinho" at bounding box center [367, 34] width 8 height 8
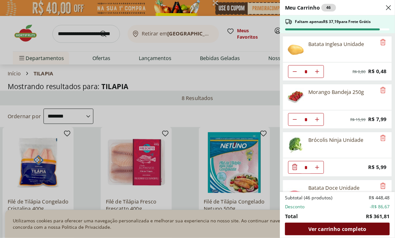
click at [339, 229] on span "Ver carrinho completo" at bounding box center [337, 229] width 58 height 5
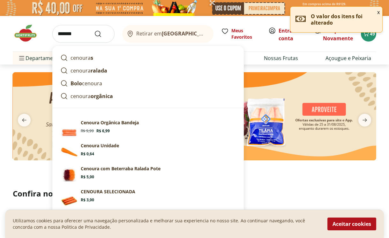
type input "*******"
click at [94, 30] on button "Submit Search" at bounding box center [101, 34] width 15 height 8
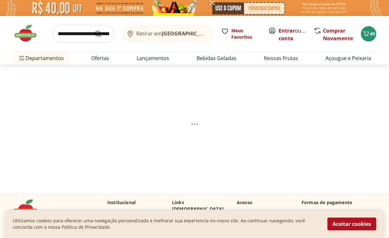
select select "**********"
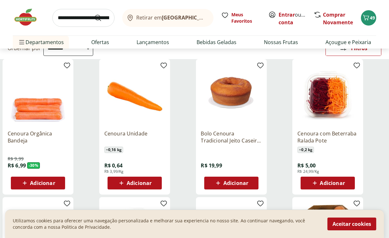
scroll to position [71, 0]
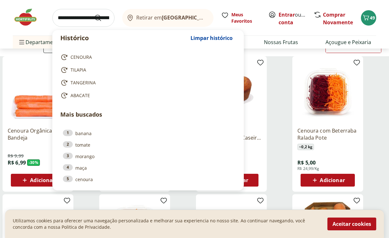
click at [72, 16] on input "search" at bounding box center [83, 18] width 62 height 18
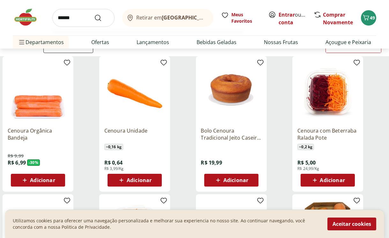
type input "******"
click at [94, 14] on button "Submit Search" at bounding box center [101, 18] width 15 height 8
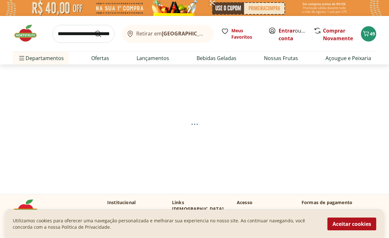
select select "**********"
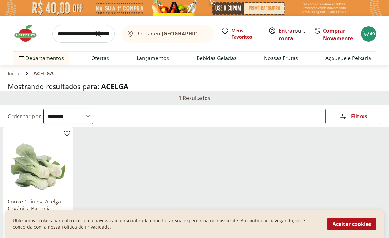
scroll to position [106, 0]
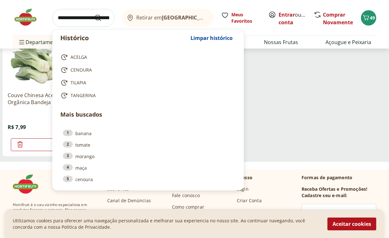
click at [79, 20] on input "search" at bounding box center [83, 18] width 62 height 18
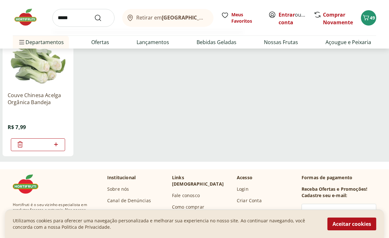
type input "*****"
click at [94, 14] on button "Submit Search" at bounding box center [101, 18] width 15 height 8
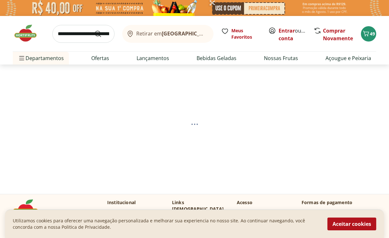
select select "**********"
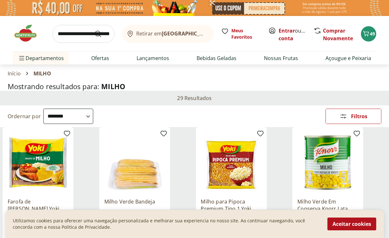
scroll to position [71, 0]
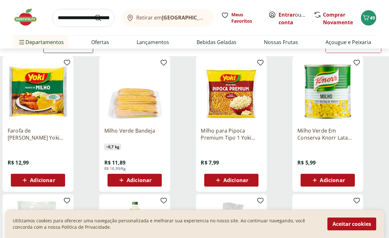
click at [92, 16] on input "search" at bounding box center [83, 18] width 62 height 18
type input "******"
click at [94, 14] on button "Submit Search" at bounding box center [101, 18] width 15 height 8
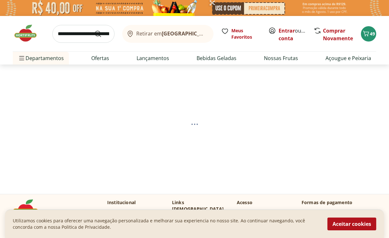
select select "**********"
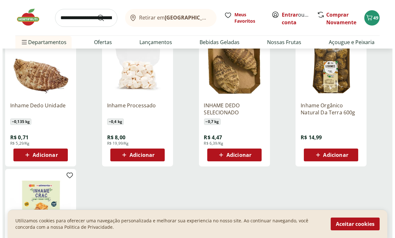
scroll to position [106, 0]
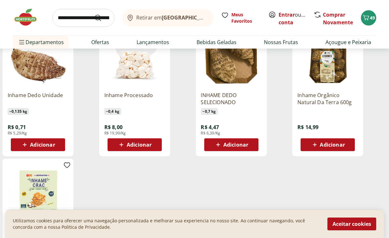
click at [35, 142] on span "Adicionar" at bounding box center [42, 144] width 25 height 5
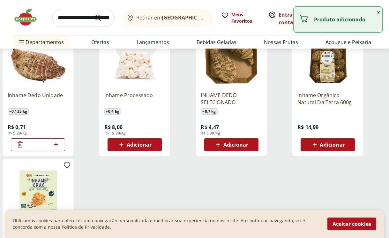
click at [58, 144] on icon at bounding box center [56, 145] width 8 height 8
click at [58, 144] on icon at bounding box center [56, 144] width 4 height 4
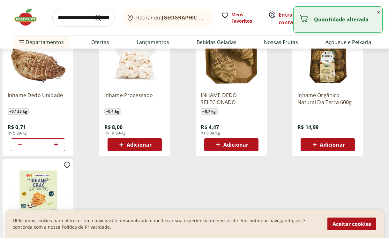
type input "*"
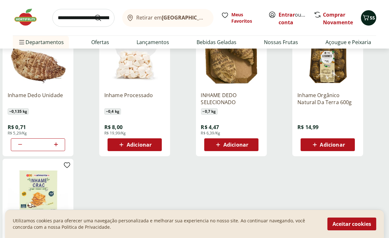
click at [369, 19] on icon "Carrinho" at bounding box center [367, 18] width 8 height 8
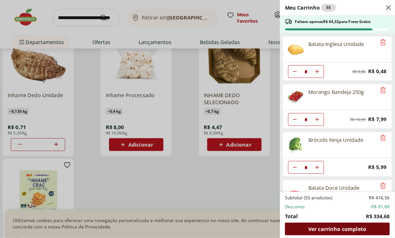
click at [336, 227] on span "Ver carrinho completo" at bounding box center [337, 229] width 58 height 5
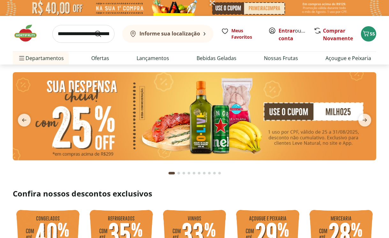
click at [79, 36] on input "search" at bounding box center [83, 34] width 62 height 18
type input "********"
click at [94, 30] on button "Submit Search" at bounding box center [101, 34] width 15 height 8
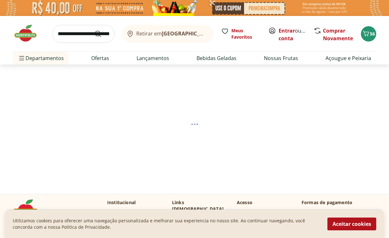
select select "**********"
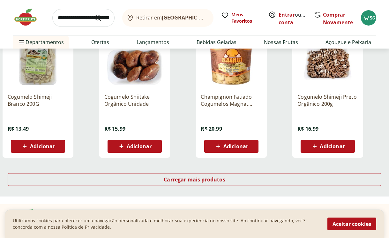
scroll to position [390, 0]
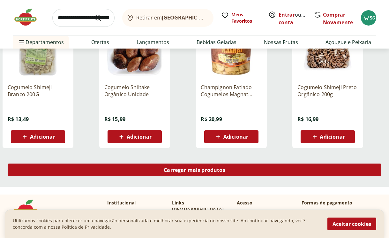
click at [215, 167] on span "Carregar mais produtos" at bounding box center [195, 169] width 62 height 5
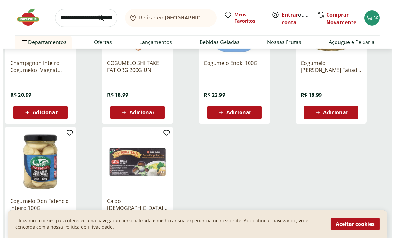
scroll to position [568, 0]
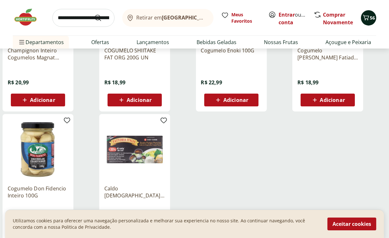
click at [373, 20] on span "56" at bounding box center [372, 18] width 5 height 6
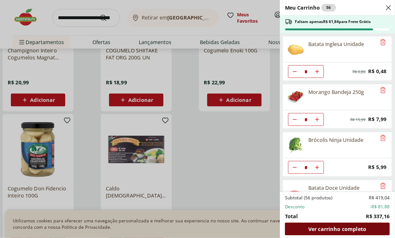
click at [344, 227] on span "Ver carrinho completo" at bounding box center [337, 229] width 58 height 5
